Goal: Navigation & Orientation: Find specific page/section

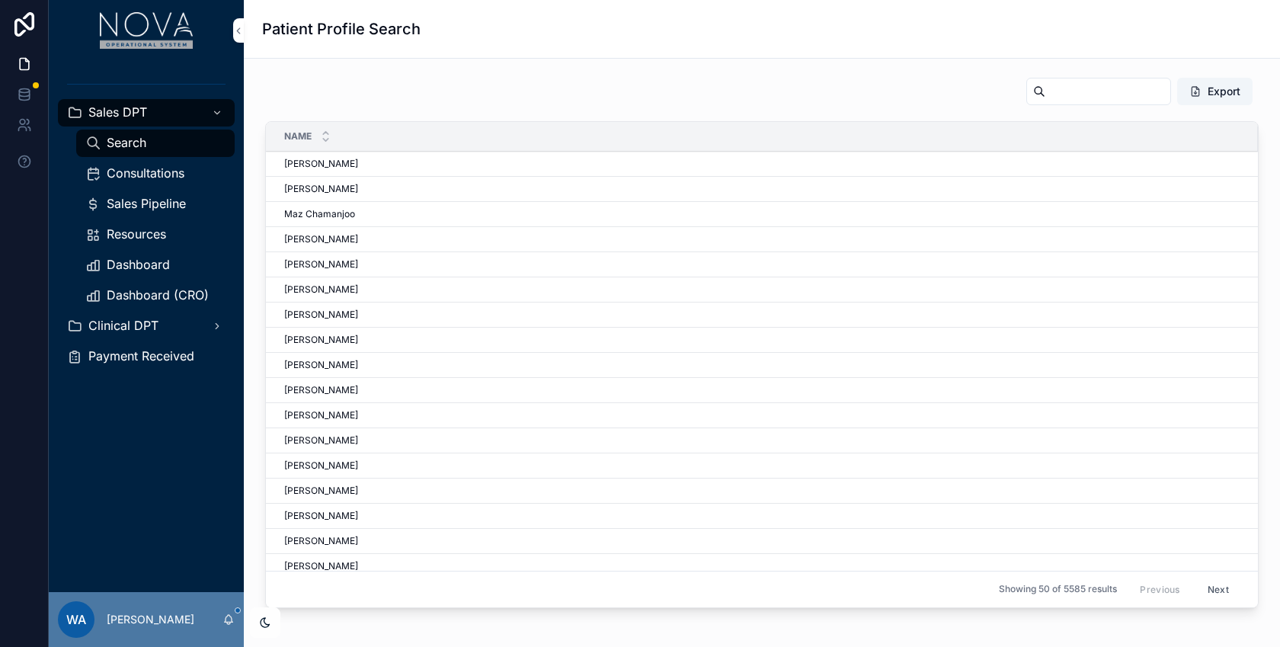
click at [145, 286] on div "Dashboard (CRO)" at bounding box center [155, 295] width 140 height 24
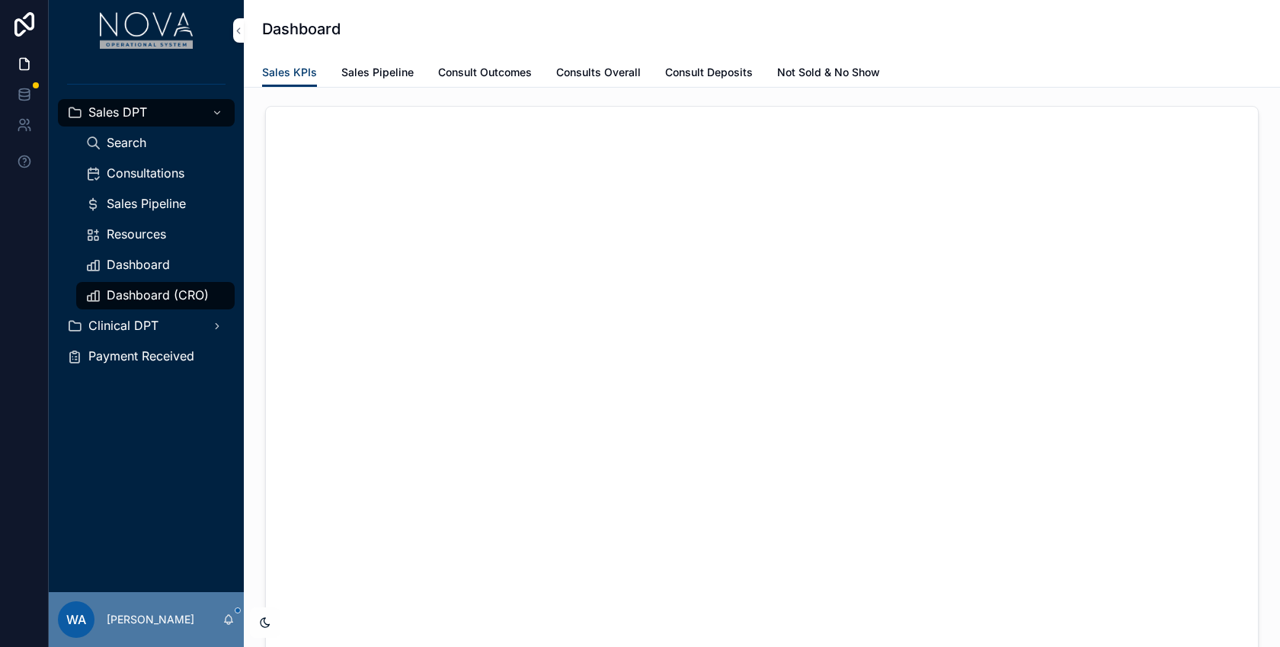
click at [174, 302] on span "Dashboard (CRO)" at bounding box center [158, 295] width 102 height 16
